Goal: Information Seeking & Learning: Understand process/instructions

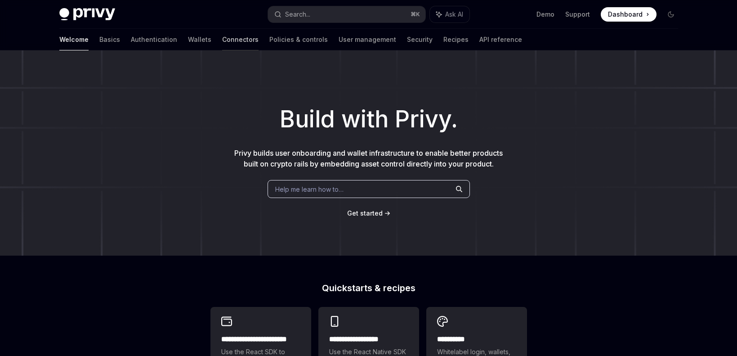
click at [222, 43] on link "Connectors" at bounding box center [240, 40] width 36 height 22
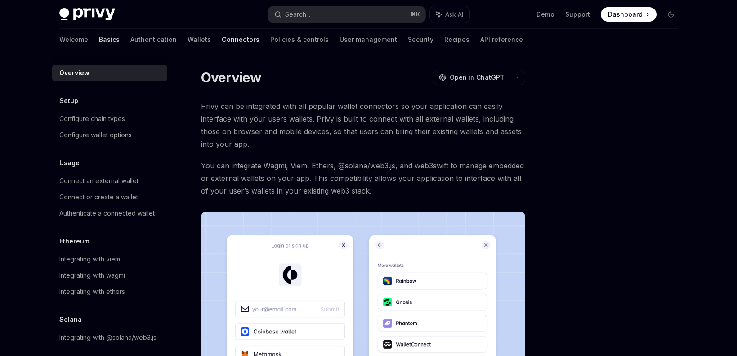
click at [99, 47] on link "Basics" at bounding box center [109, 40] width 21 height 22
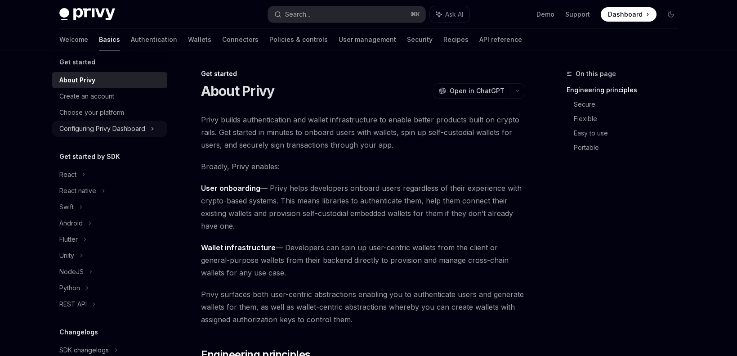
scroll to position [12, 0]
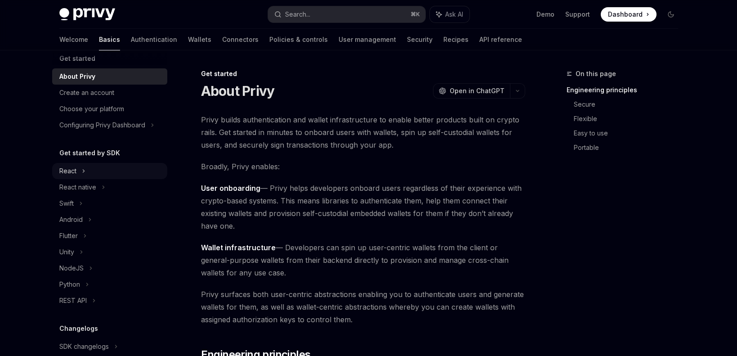
click at [114, 172] on div "React" at bounding box center [109, 171] width 115 height 16
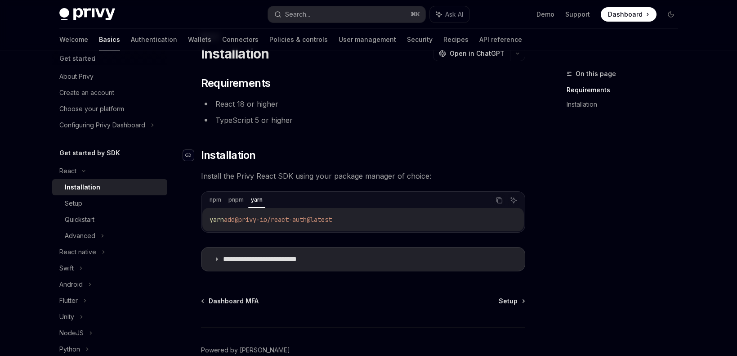
scroll to position [86, 0]
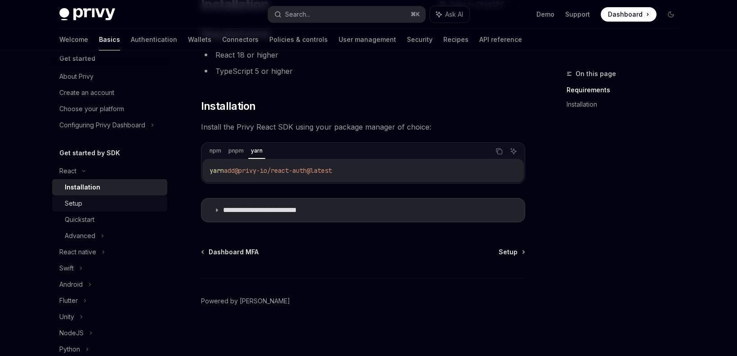
click at [141, 211] on link "Setup" at bounding box center [109, 203] width 115 height 16
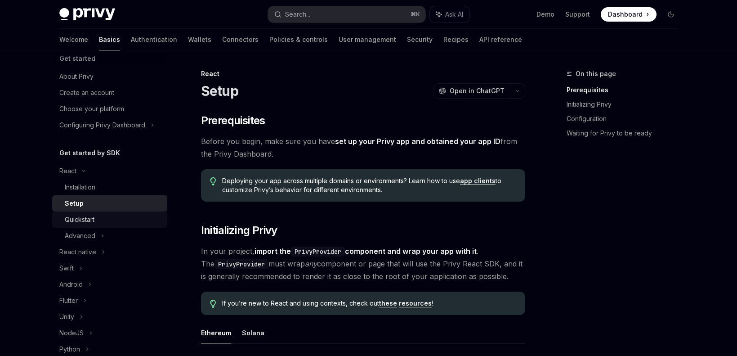
click at [140, 217] on div "Quickstart" at bounding box center [113, 219] width 97 height 11
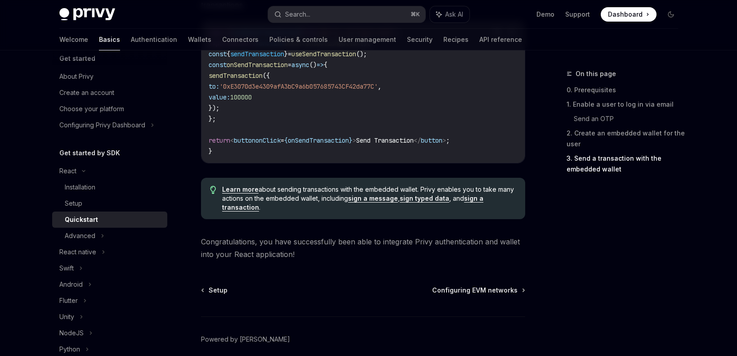
scroll to position [890, 0]
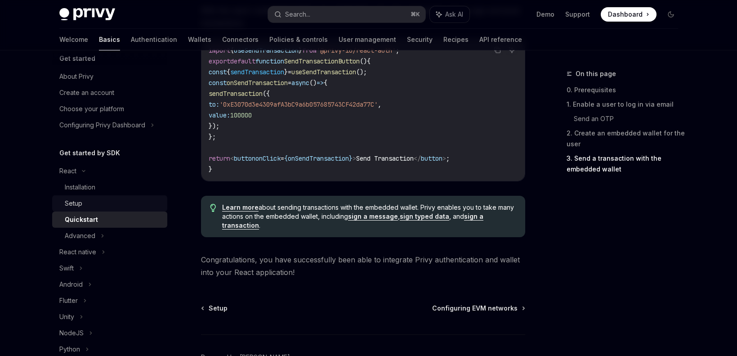
click at [141, 206] on div "Setup" at bounding box center [113, 203] width 97 height 11
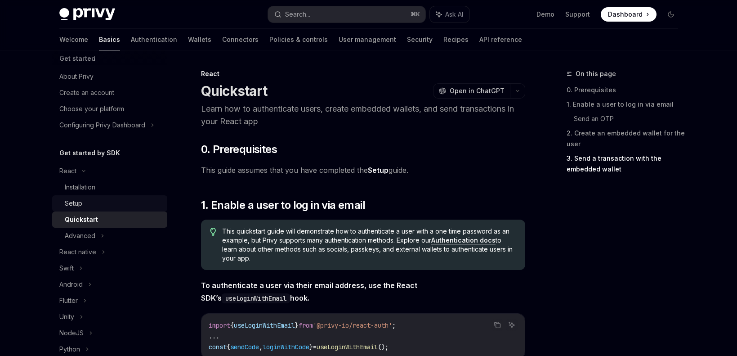
type textarea "*"
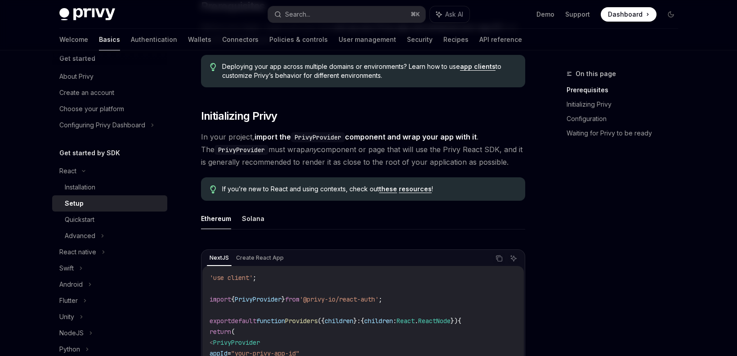
scroll to position [83, 0]
